Goal: Task Accomplishment & Management: Manage account settings

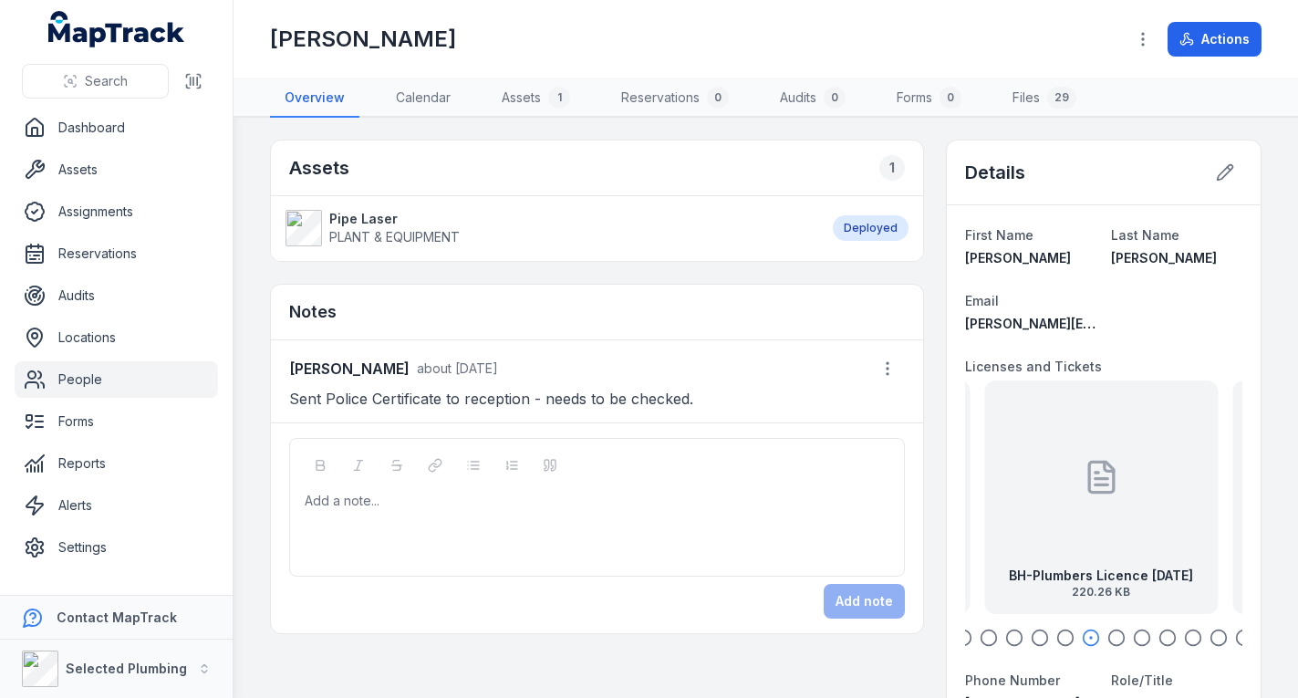
click at [156, 376] on link "People" at bounding box center [116, 379] width 203 height 36
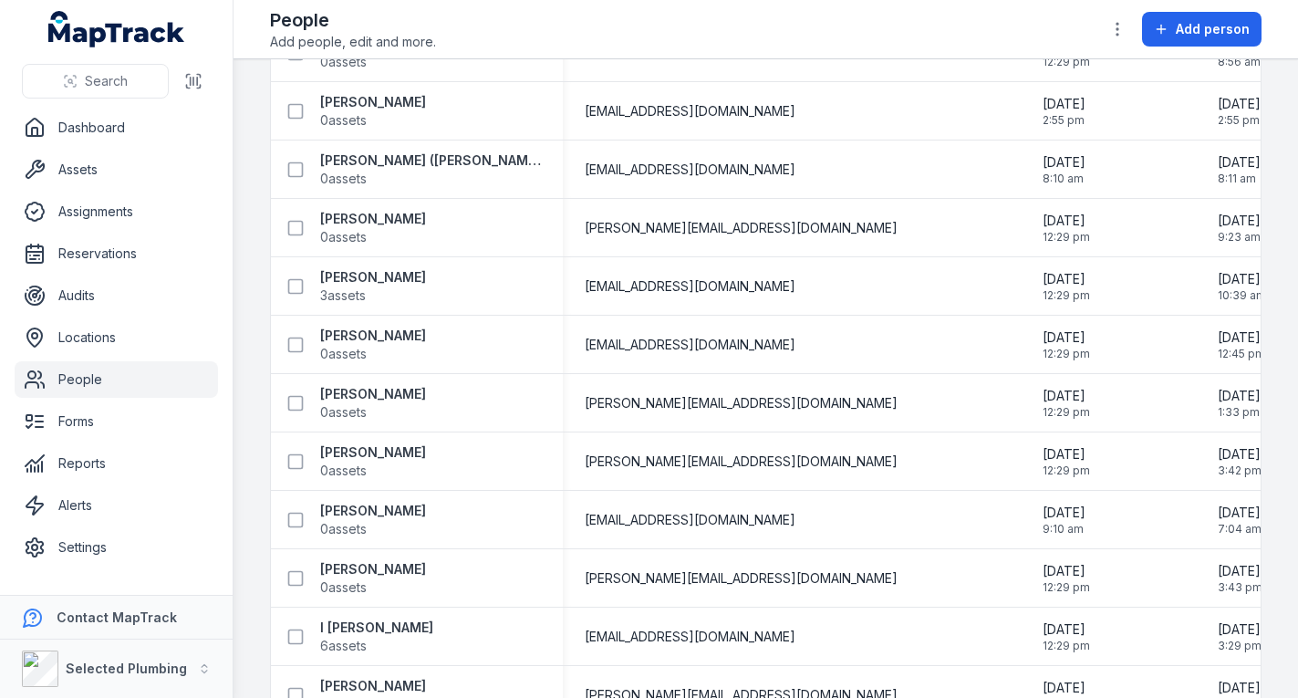
scroll to position [1824, 0]
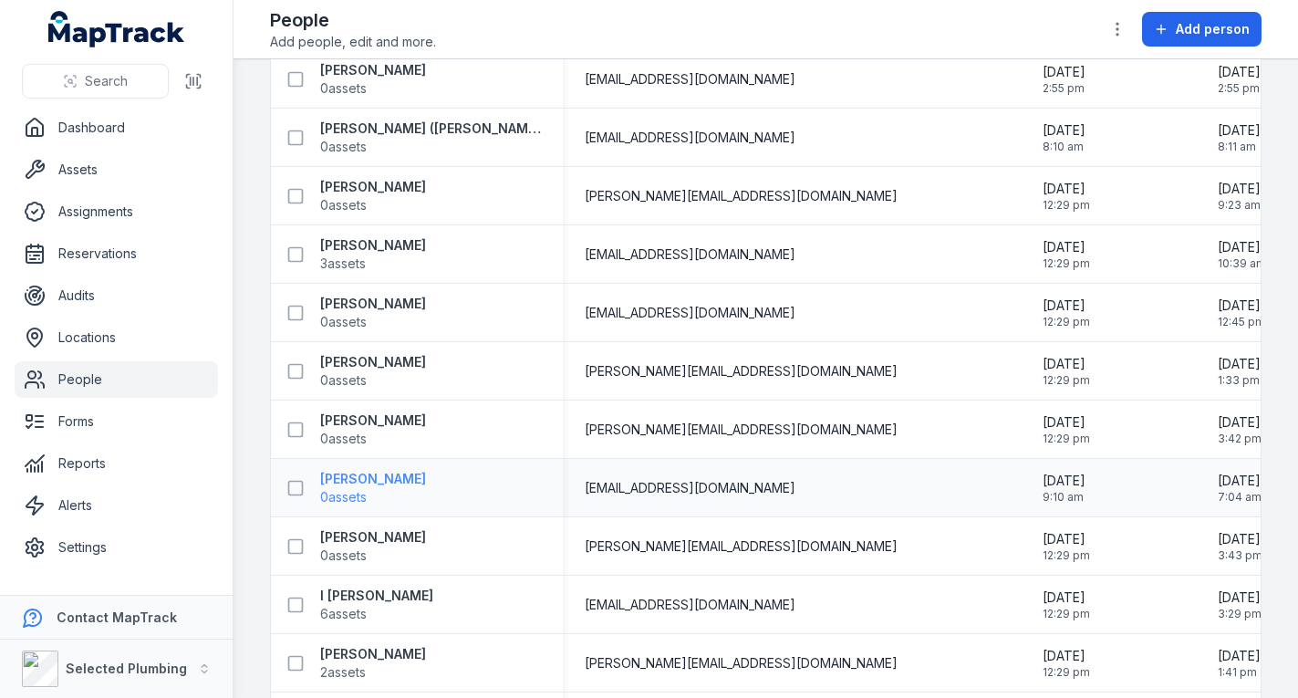
click at [377, 476] on strong "[PERSON_NAME]" at bounding box center [373, 479] width 106 height 18
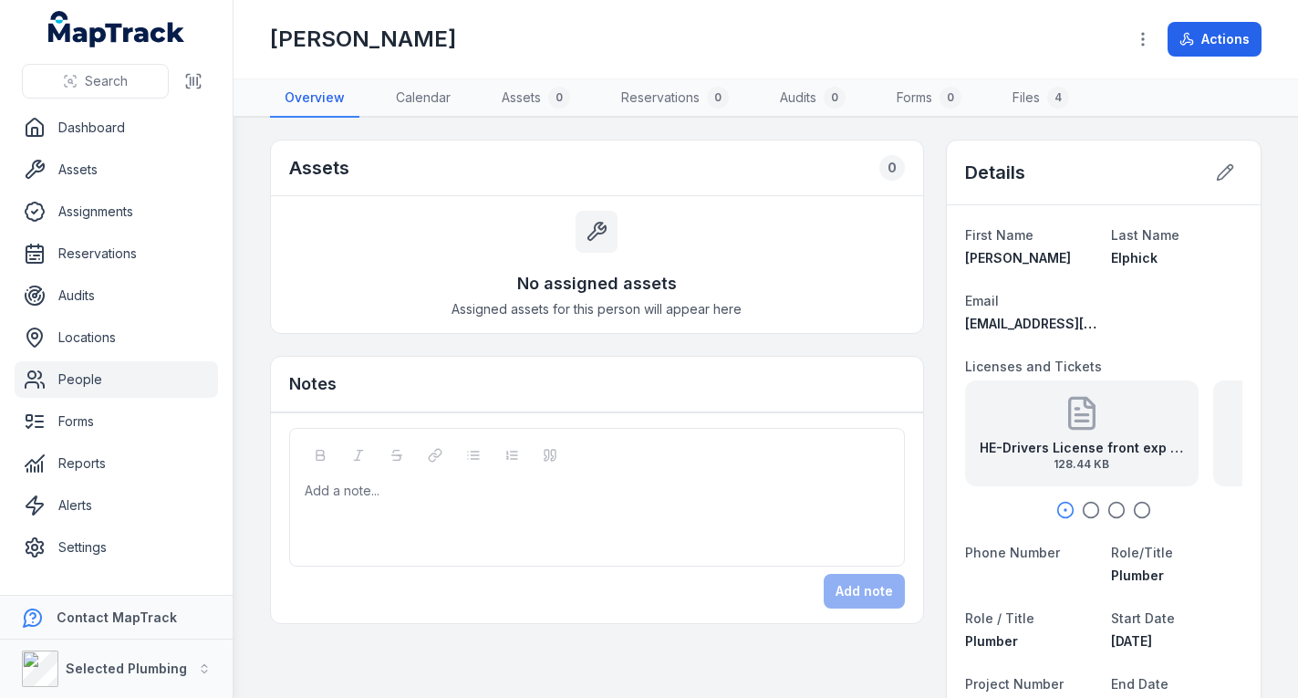
click at [1022, 449] on strong "HE-Drivers License front exp [DATE]" at bounding box center [1082, 448] width 204 height 18
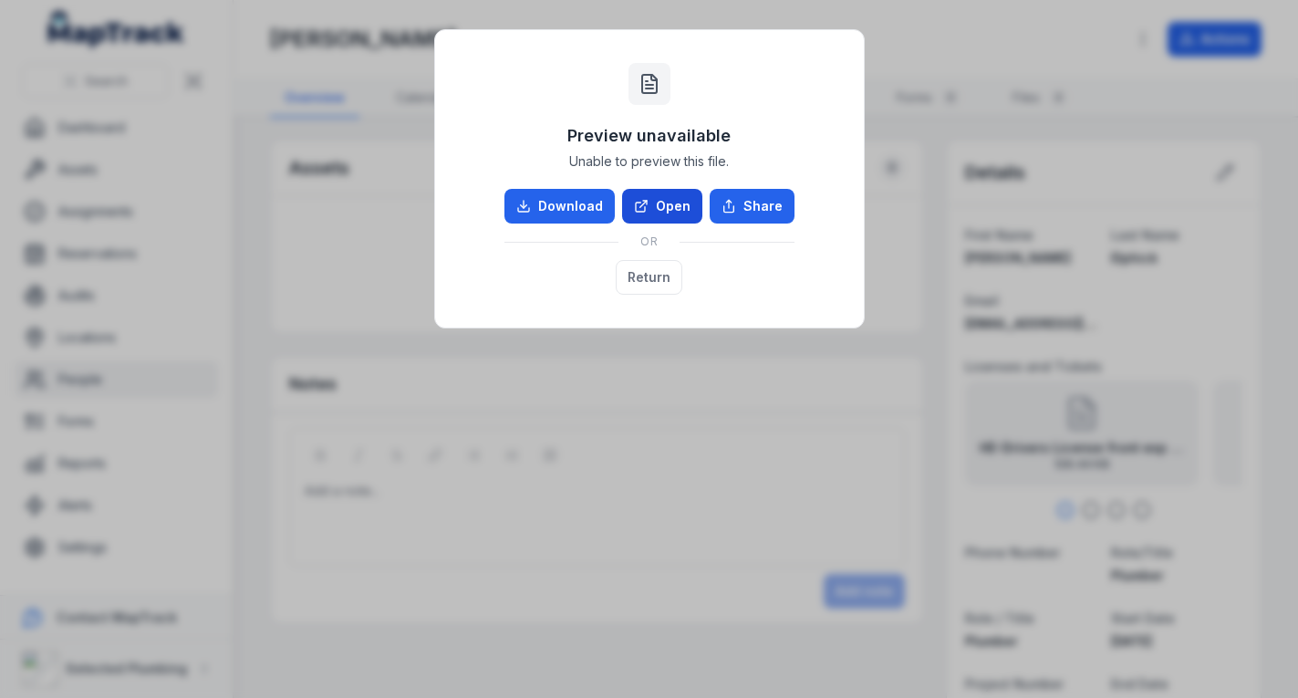
click at [669, 202] on link "Open" at bounding box center [662, 206] width 80 height 35
click at [653, 273] on button "Return" at bounding box center [649, 277] width 67 height 35
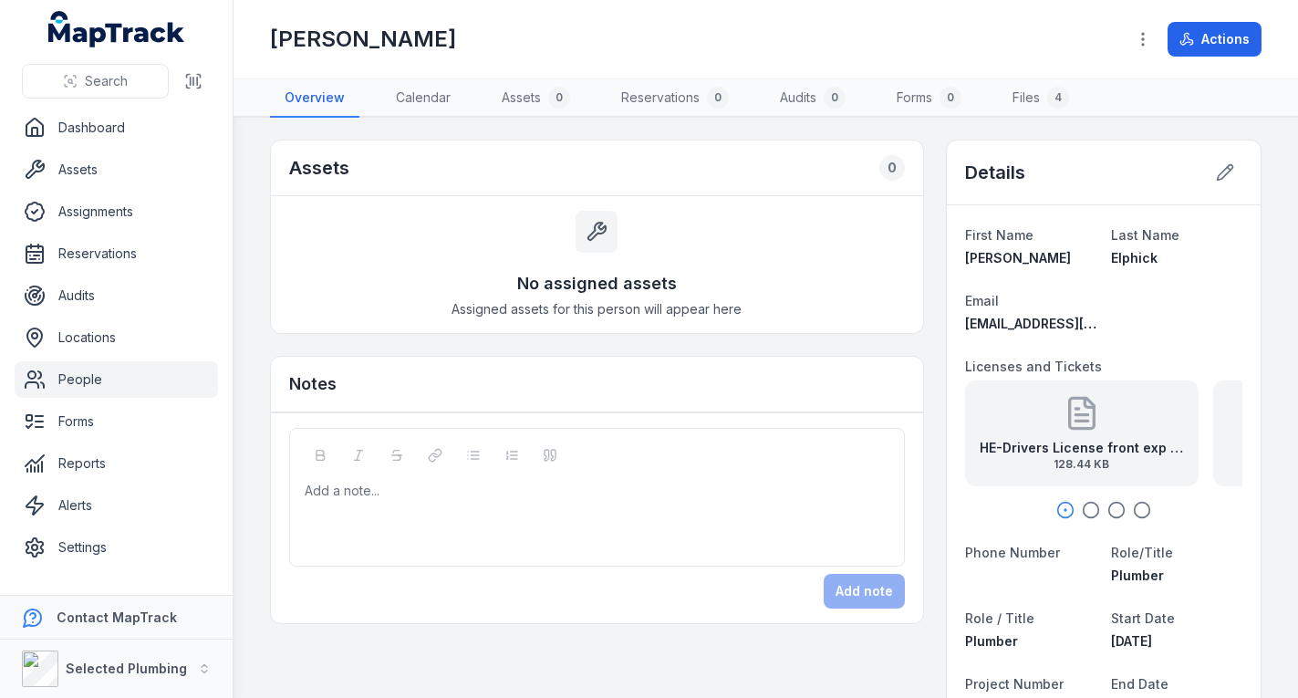
click at [113, 386] on link "People" at bounding box center [116, 379] width 203 height 36
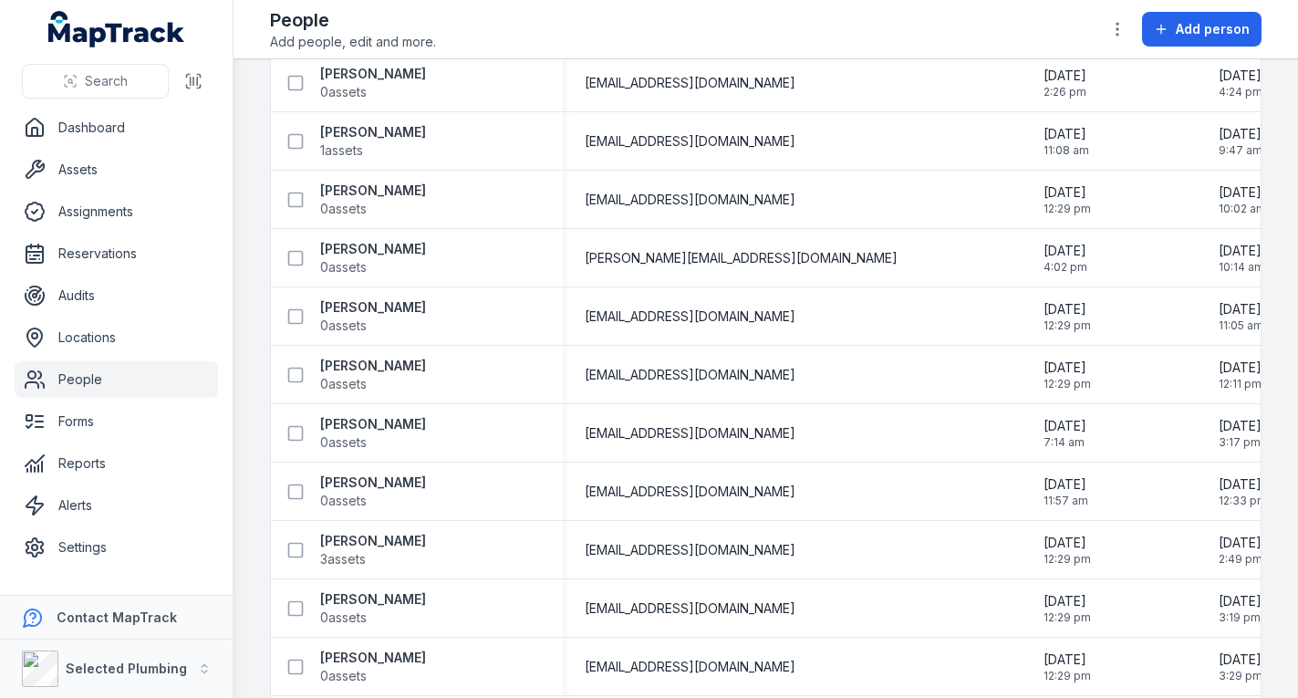
scroll to position [2554, 0]
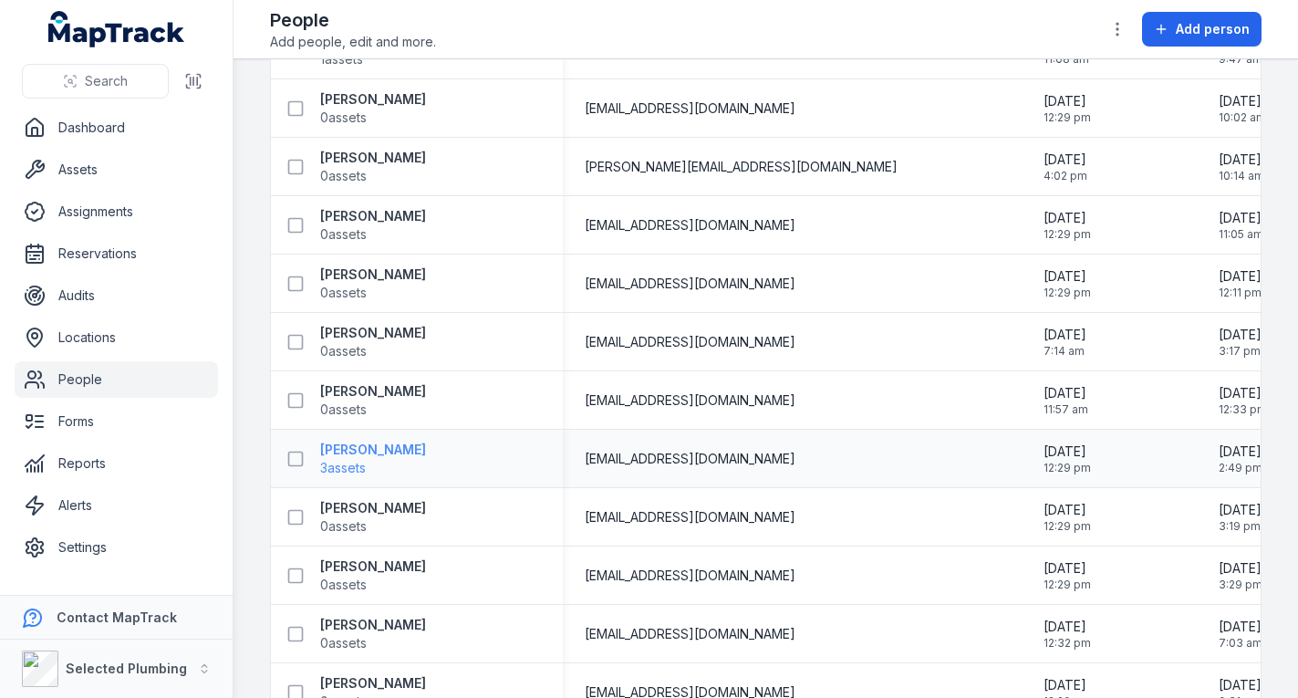
click at [369, 448] on strong "[PERSON_NAME]" at bounding box center [373, 450] width 106 height 18
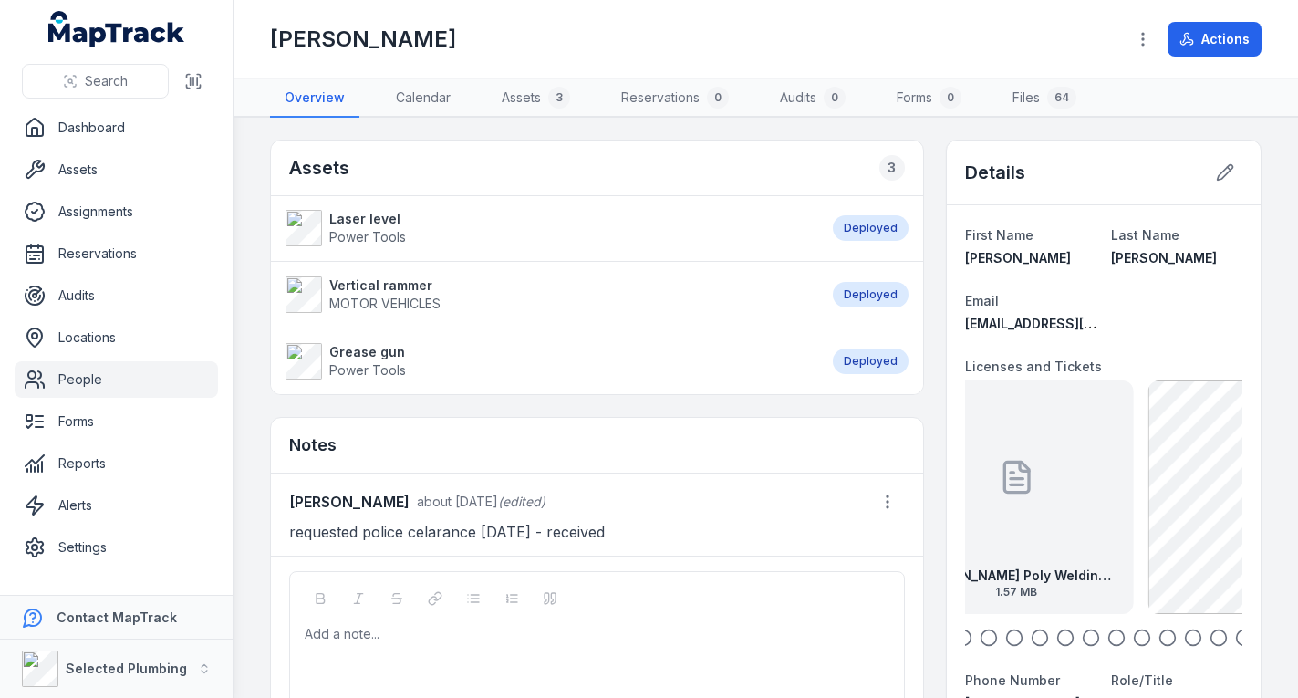
drag, startPoint x: 1077, startPoint y: 503, endPoint x: 936, endPoint y: 507, distance: 141.4
click at [1208, 169] on button at bounding box center [1225, 172] width 35 height 35
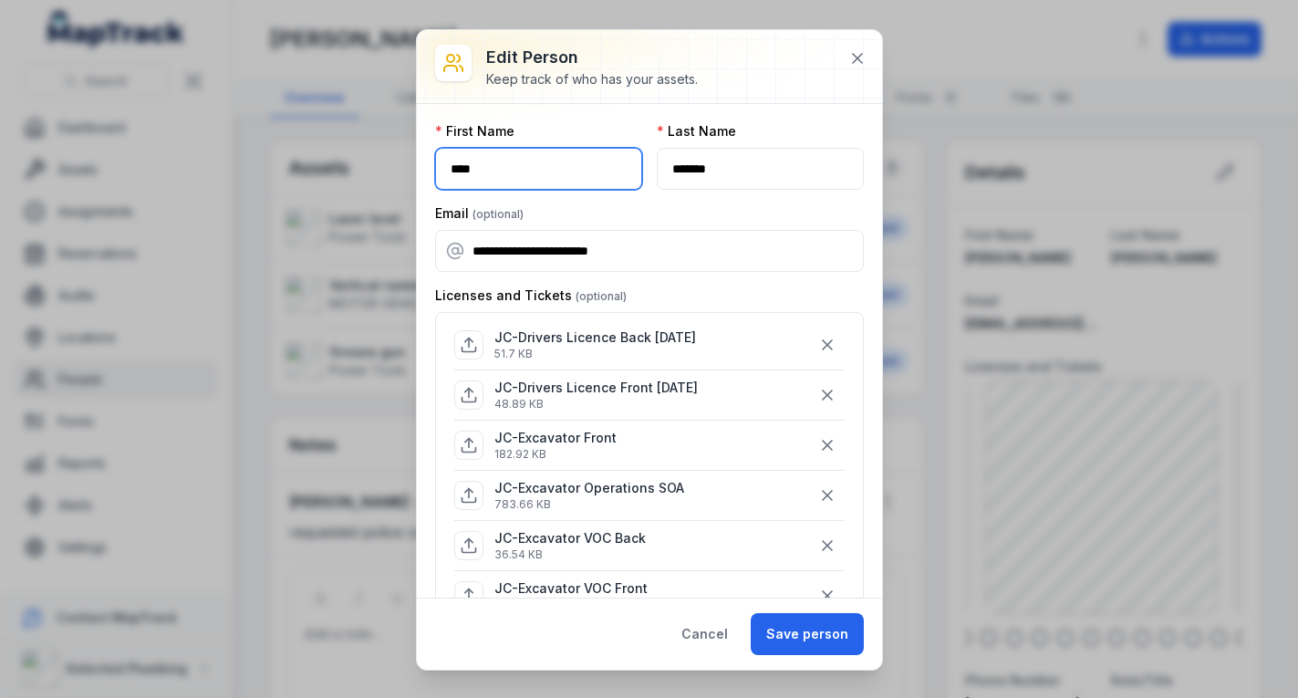
click at [570, 171] on input "****" at bounding box center [538, 169] width 207 height 42
type input "******"
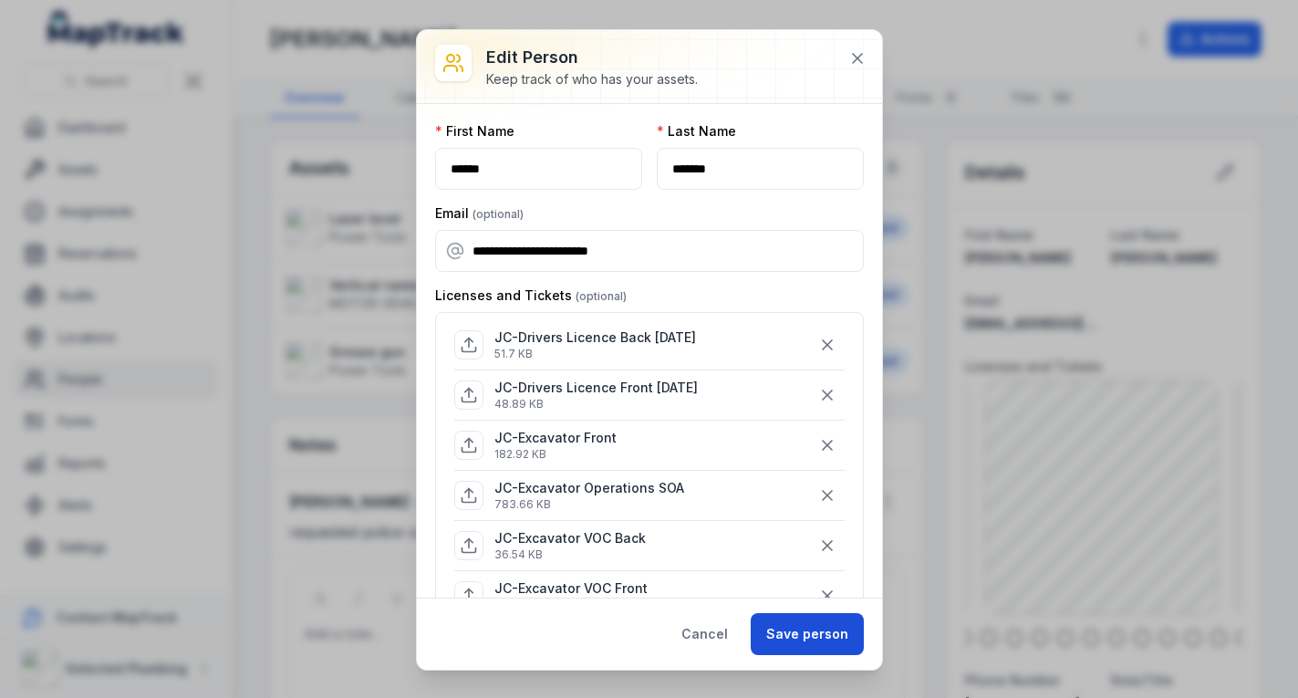
click at [802, 627] on button "Save person" at bounding box center [807, 634] width 113 height 42
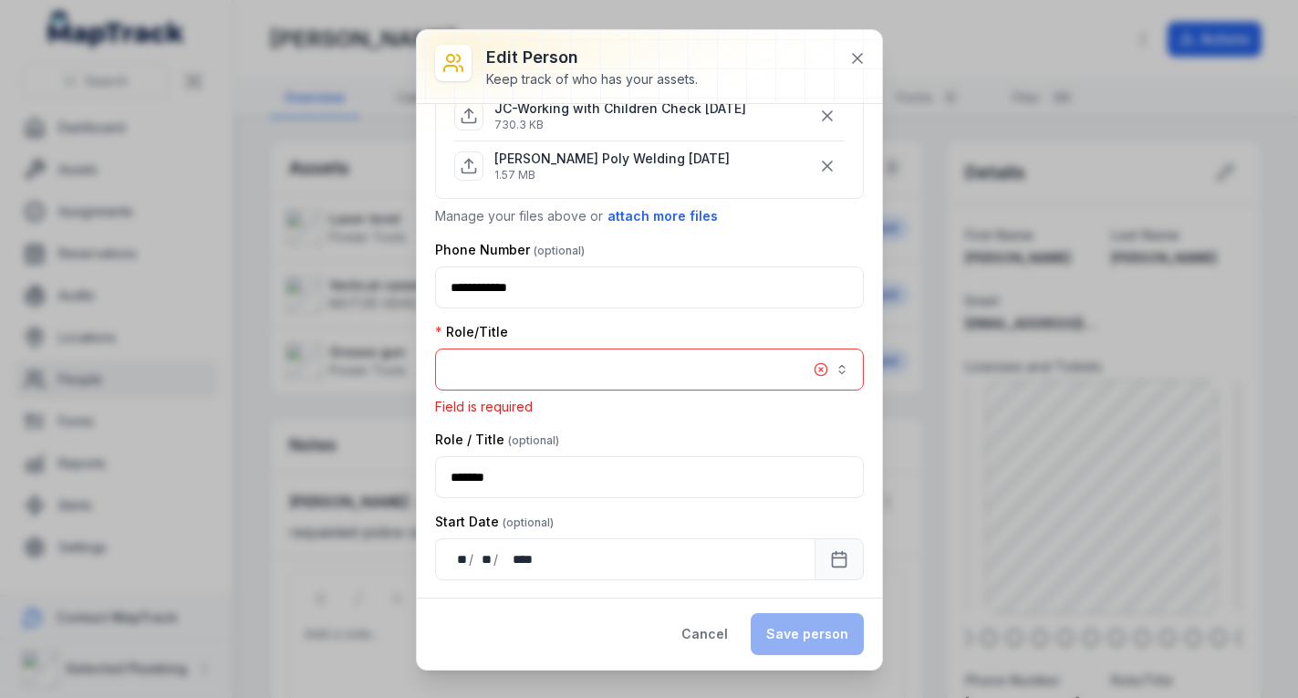
scroll to position [1268, 0]
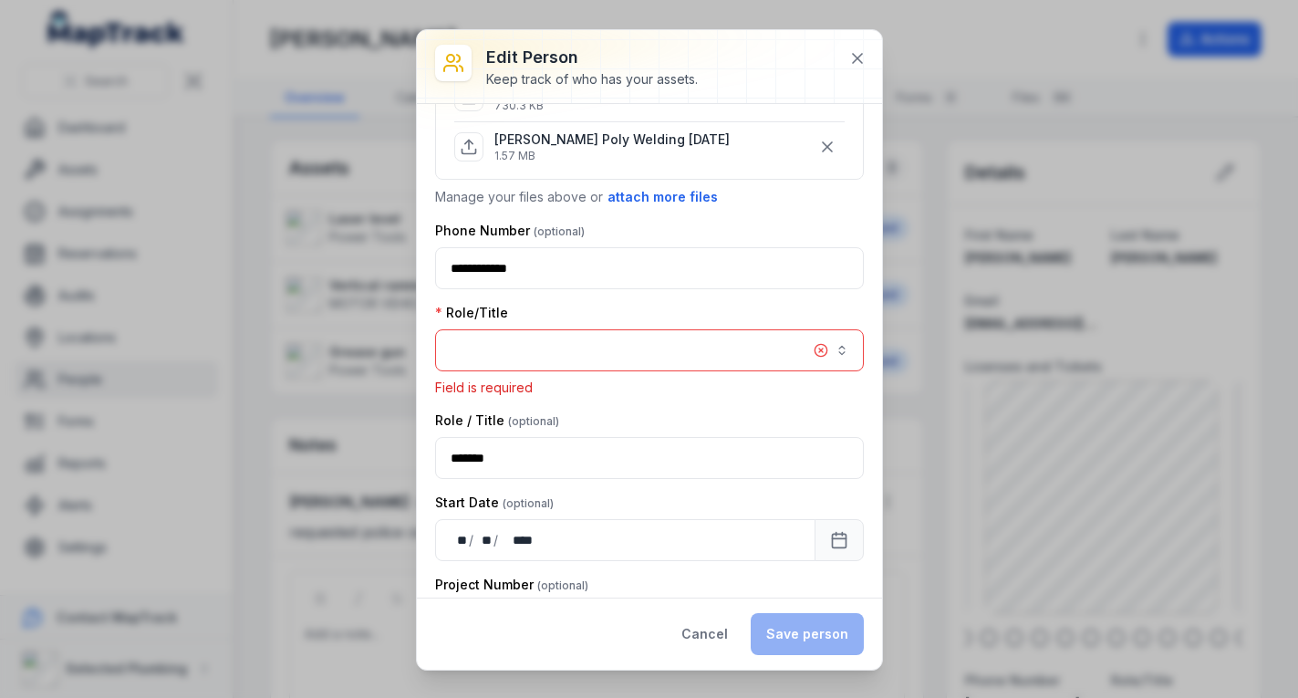
click at [633, 336] on button "button" at bounding box center [649, 350] width 429 height 42
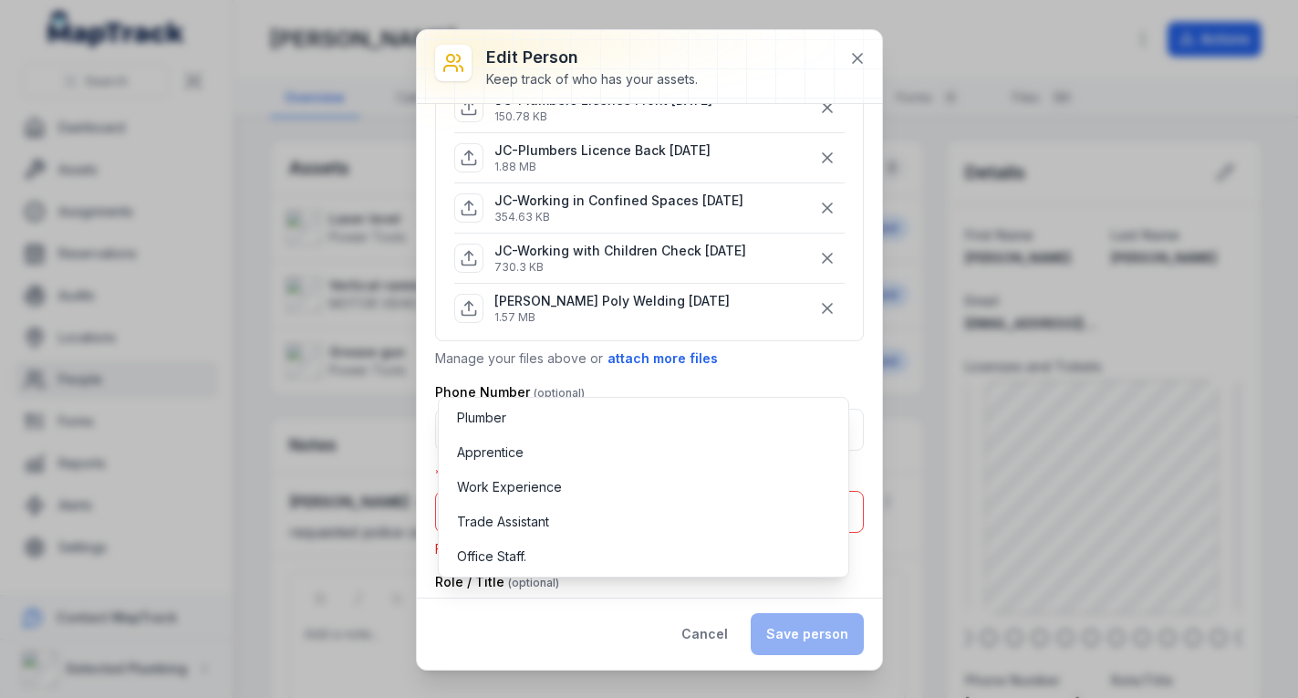
scroll to position [1277, 0]
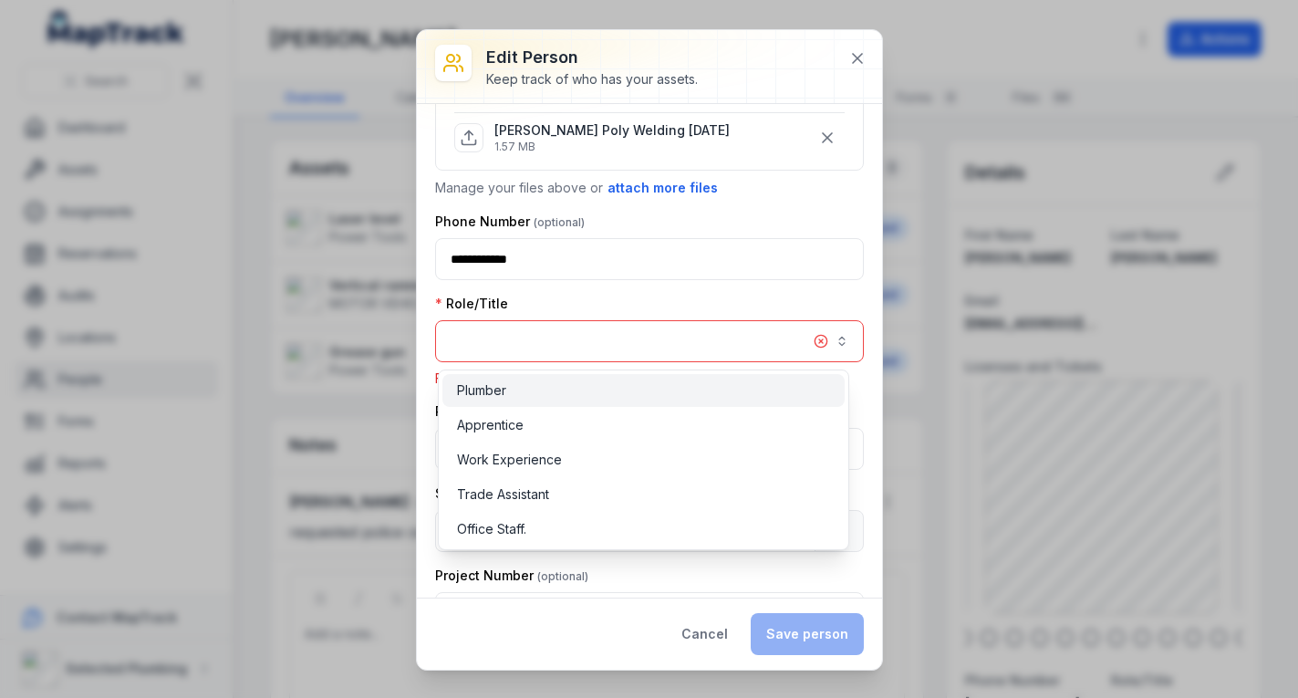
click at [537, 376] on div "Plumber" at bounding box center [643, 390] width 402 height 33
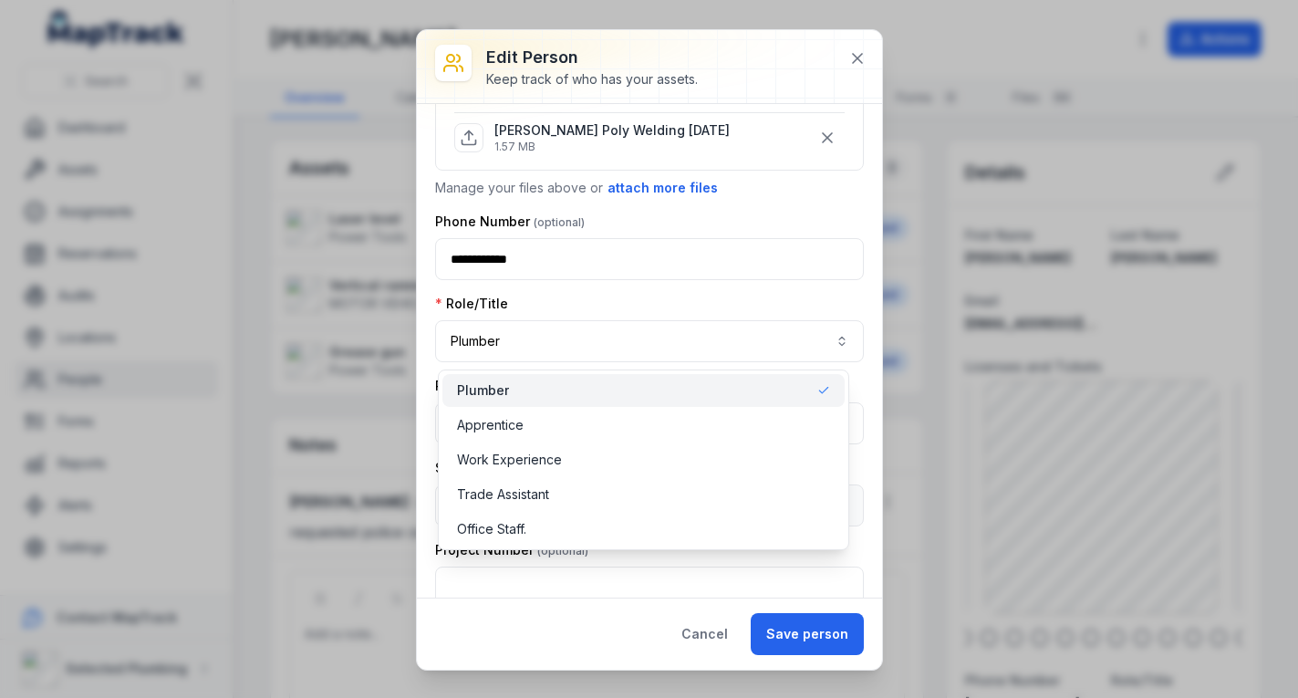
click at [832, 195] on div "**********" at bounding box center [649, 629] width 429 height 3569
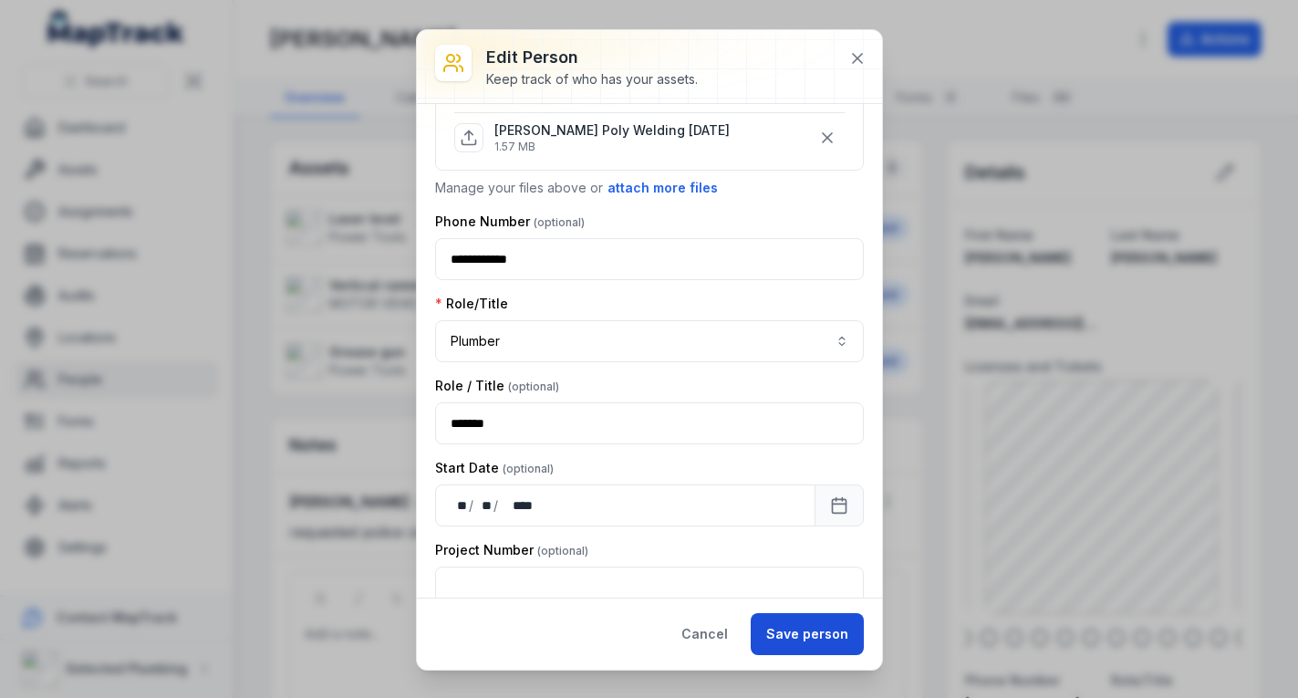
click at [798, 635] on button "Save person" at bounding box center [807, 634] width 113 height 42
